Goal: Find specific page/section: Find specific page/section

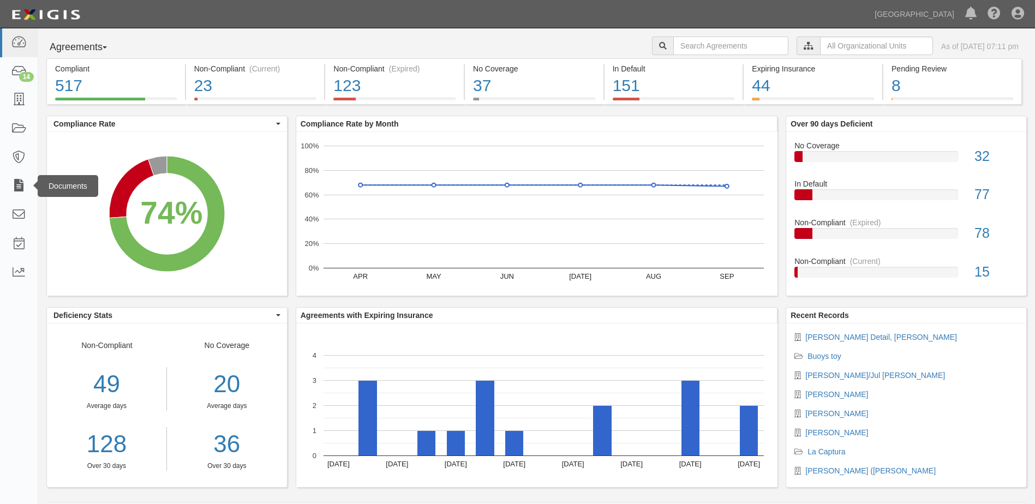
click at [47, 183] on div "Documents" at bounding box center [68, 186] width 61 height 22
click at [16, 180] on icon at bounding box center [18, 186] width 15 height 13
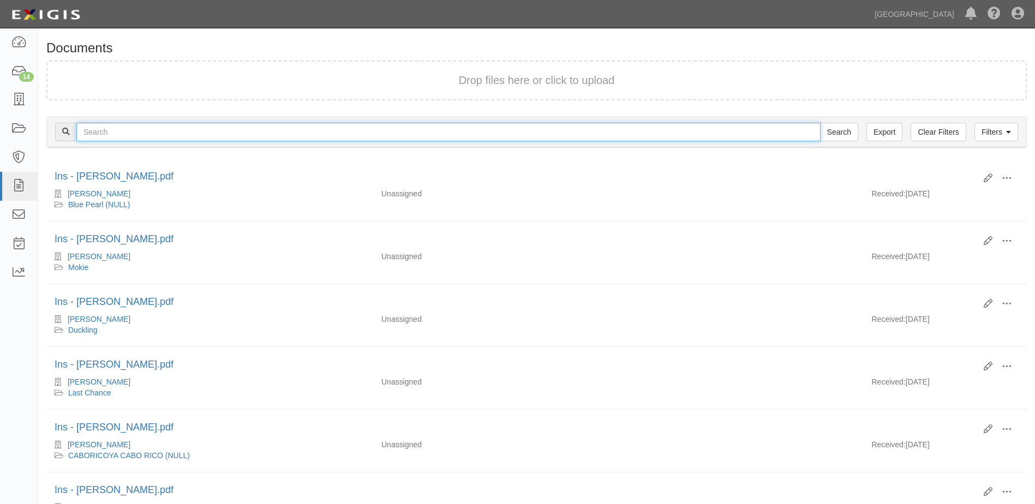
click at [93, 133] on input "text" at bounding box center [448, 132] width 744 height 19
type input "[PERSON_NAME]"
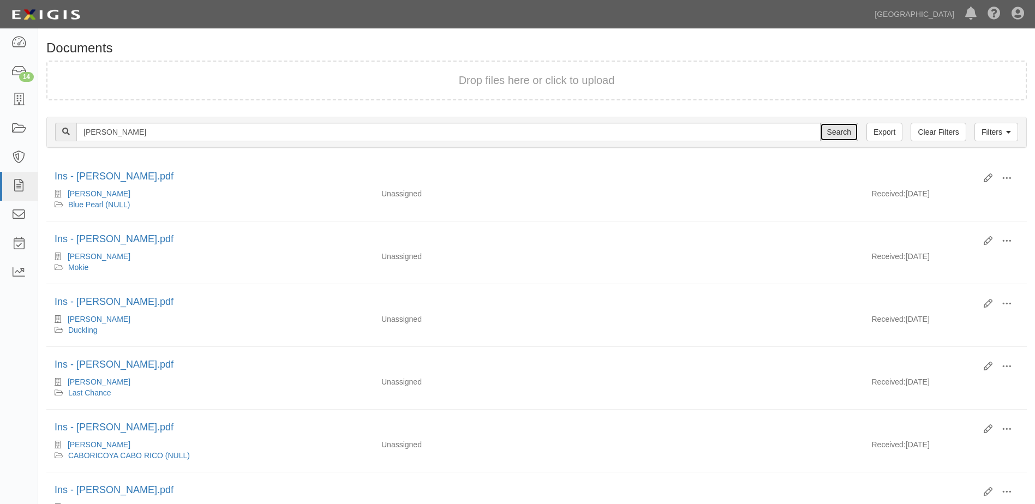
click at [845, 130] on input "Search" at bounding box center [839, 132] width 38 height 19
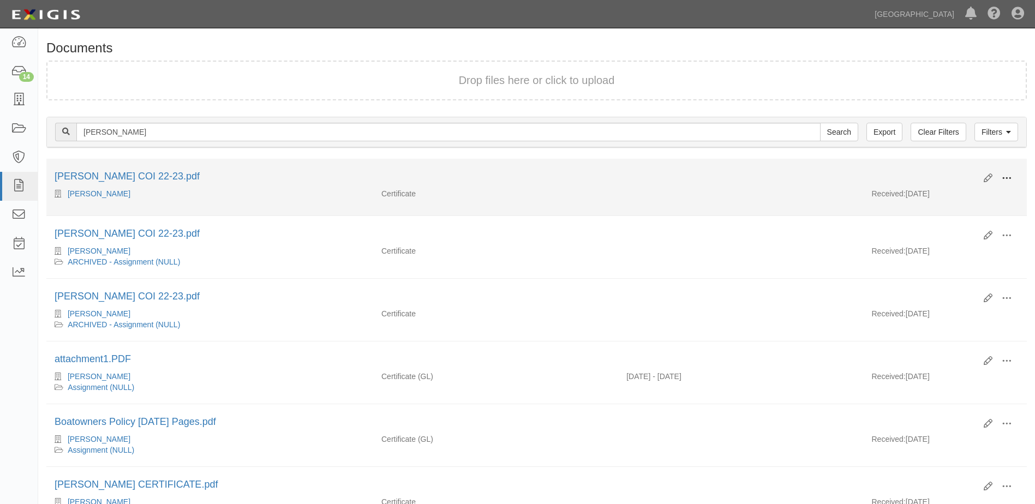
click at [1005, 178] on span at bounding box center [1007, 179] width 10 height 10
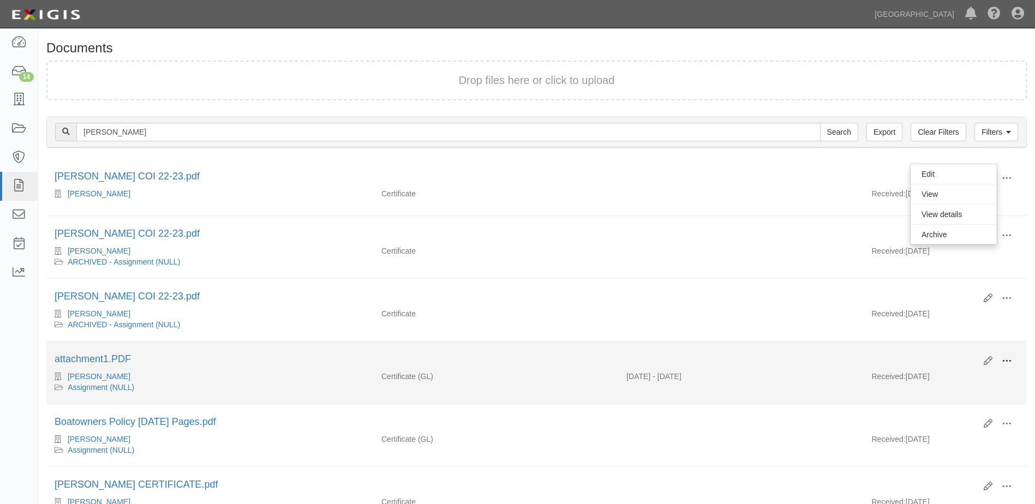
click at [1005, 357] on span at bounding box center [1007, 361] width 10 height 10
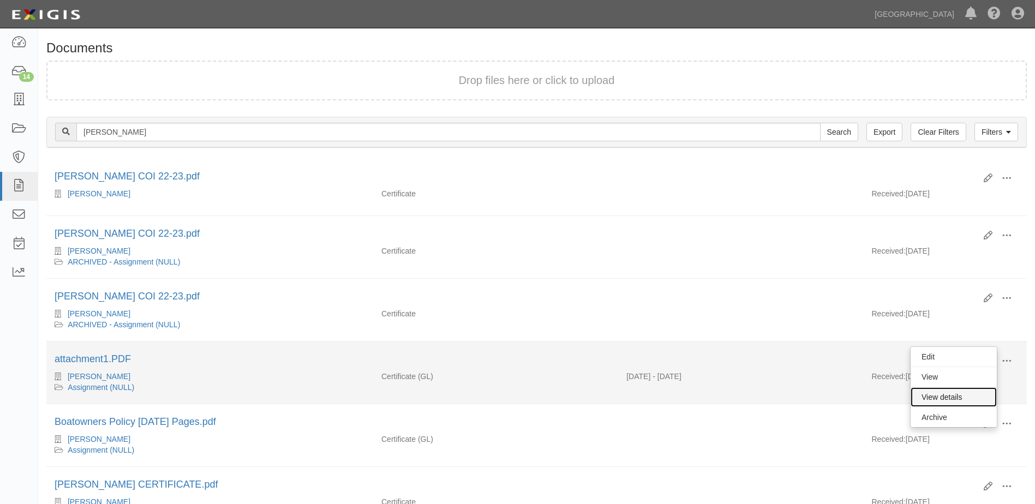
click at [932, 399] on link "View details" at bounding box center [954, 397] width 86 height 20
